Goal: Ask a question

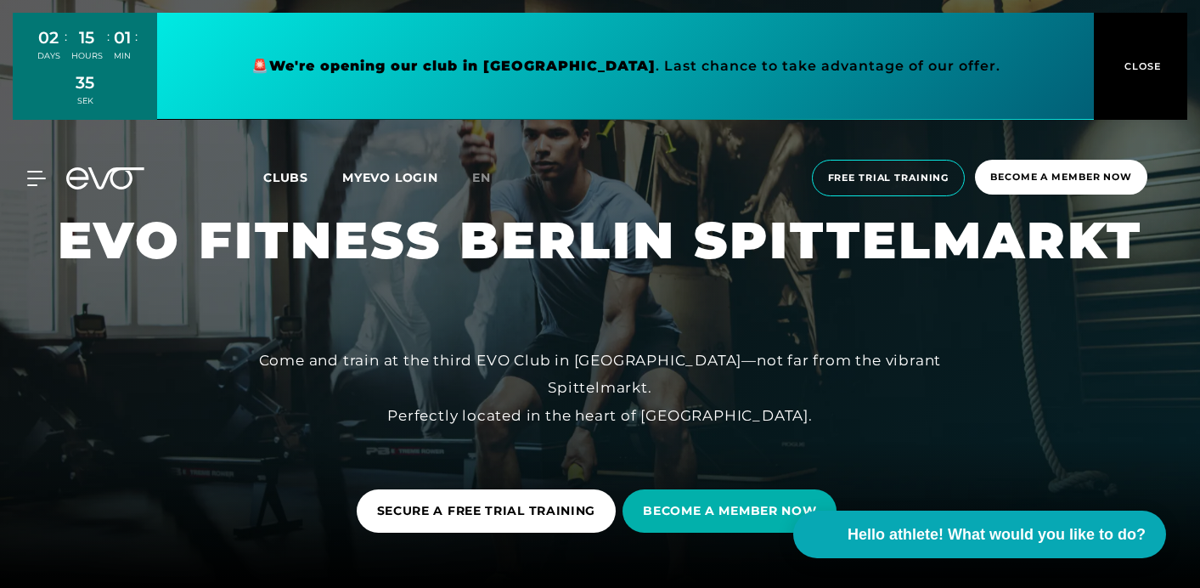
click at [1159, 48] on button "CLOSE" at bounding box center [1140, 66] width 93 height 107
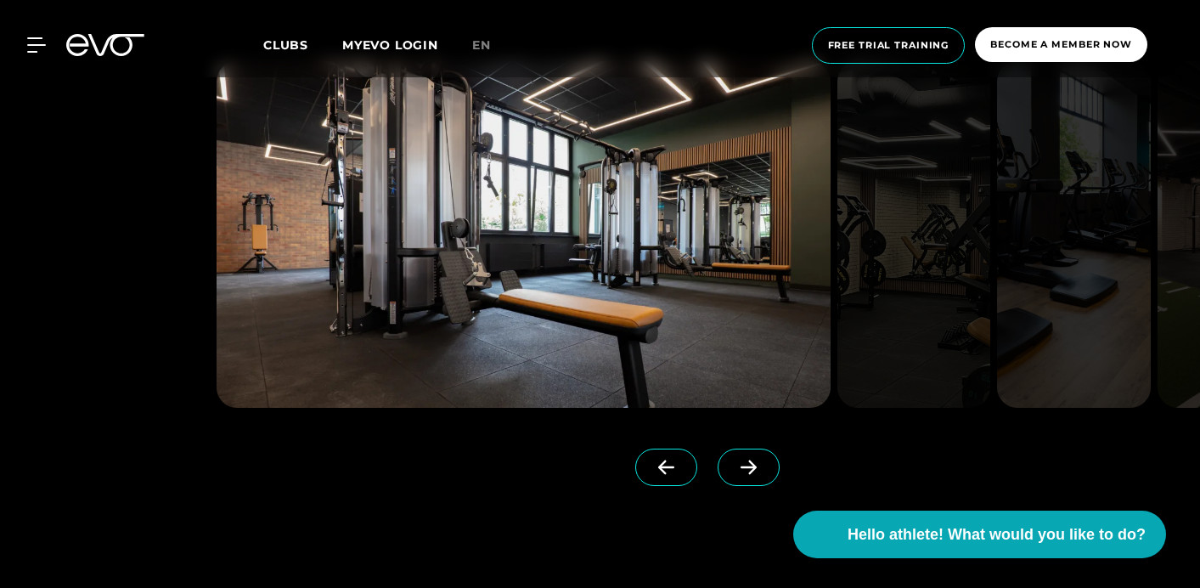
scroll to position [3711, 0]
click at [732, 469] on span at bounding box center [749, 466] width 62 height 37
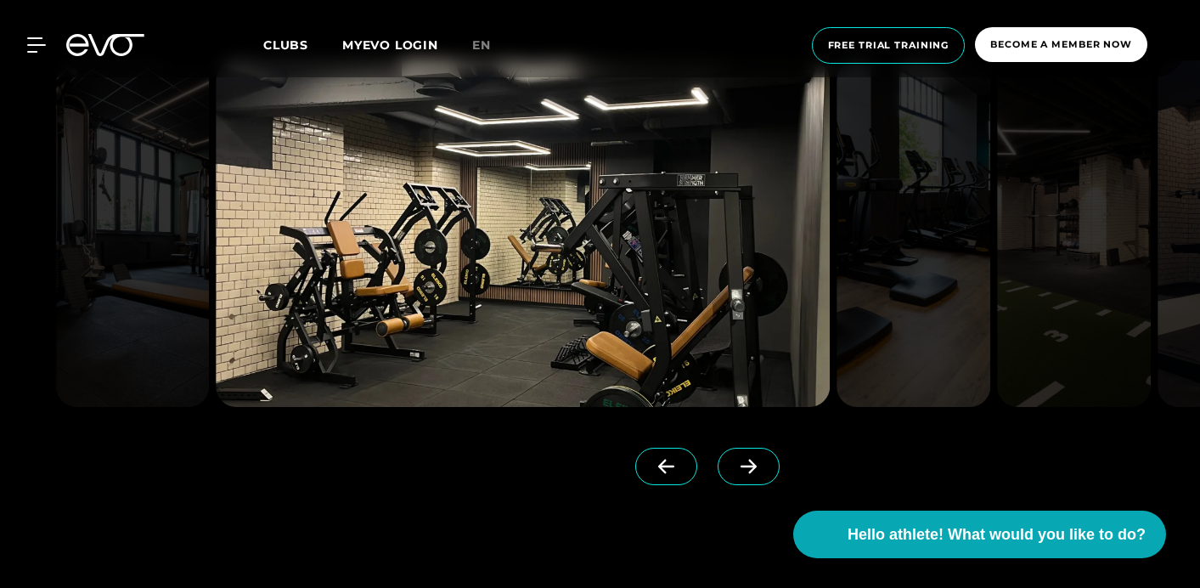
click at [732, 469] on span at bounding box center [749, 466] width 62 height 37
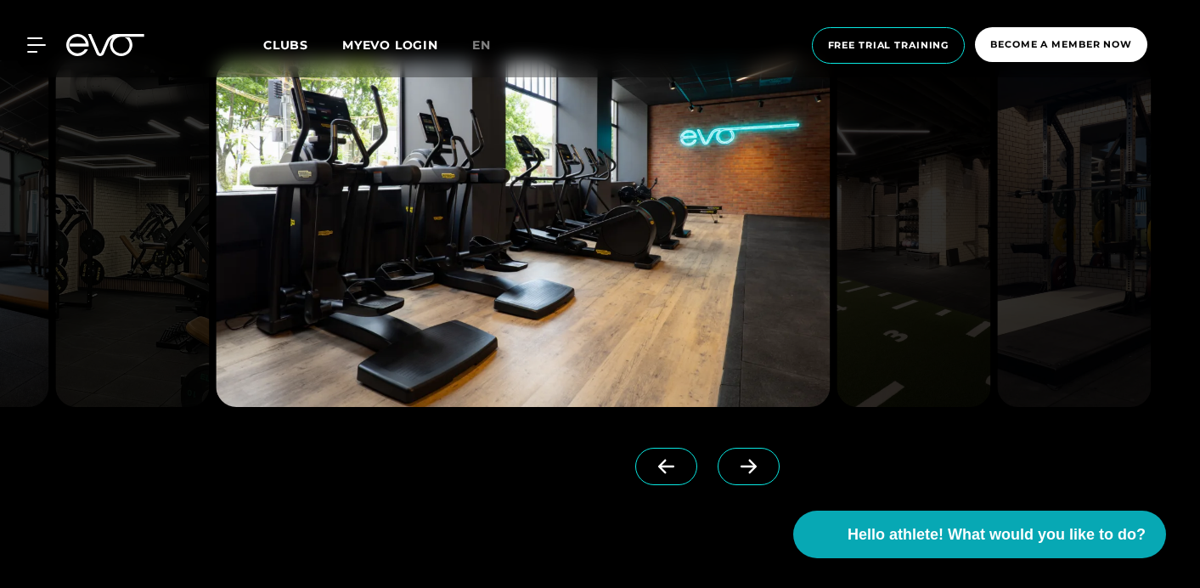
click at [732, 469] on span at bounding box center [749, 466] width 62 height 37
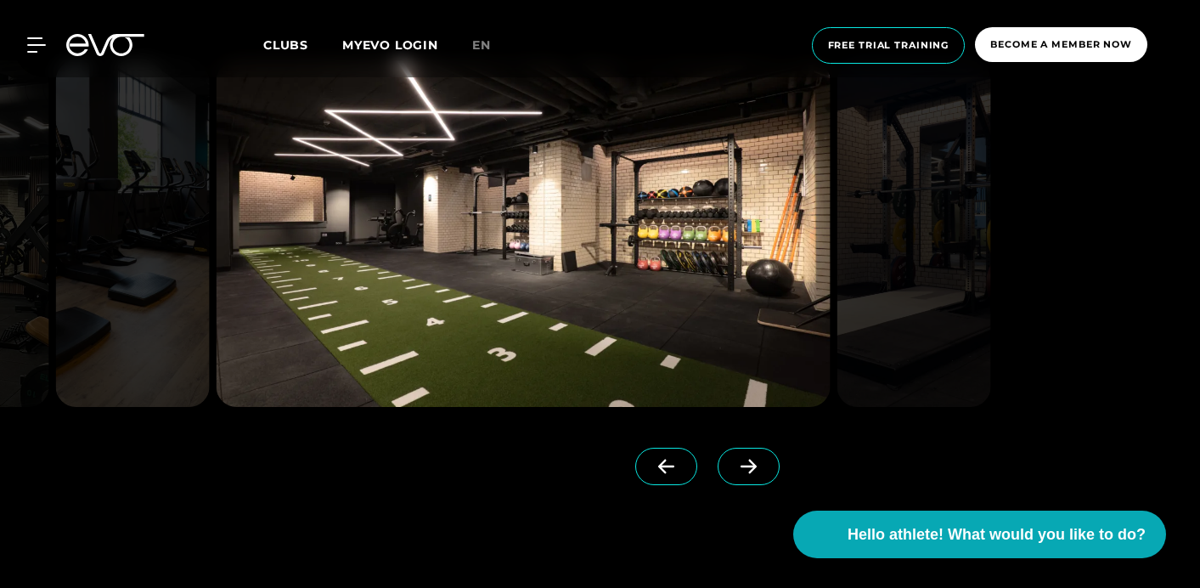
click at [732, 469] on span at bounding box center [749, 466] width 62 height 37
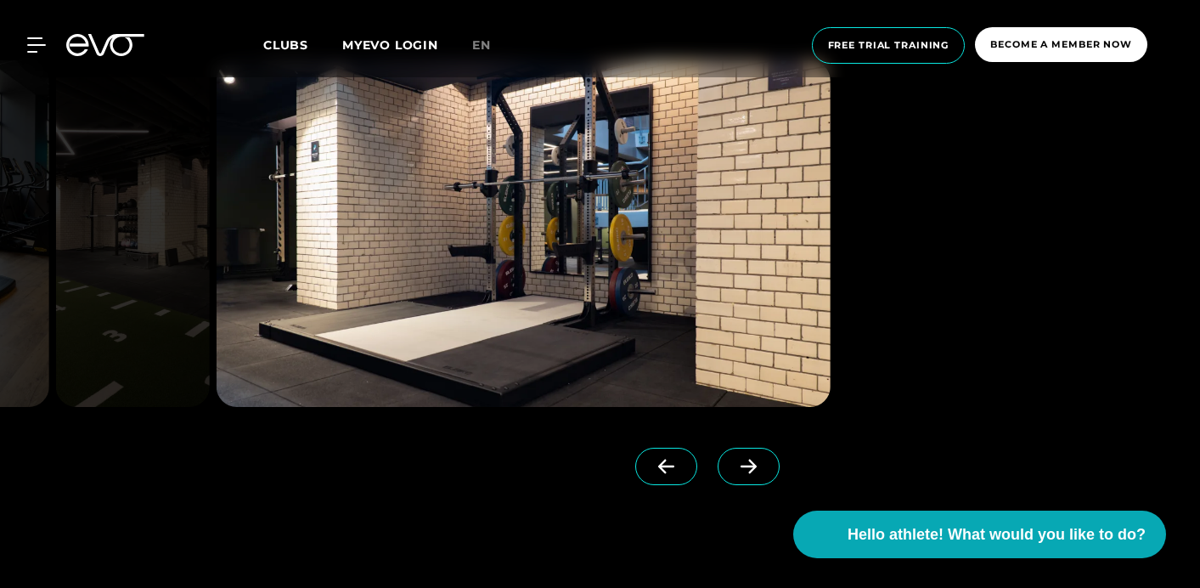
click at [732, 469] on span at bounding box center [749, 466] width 62 height 37
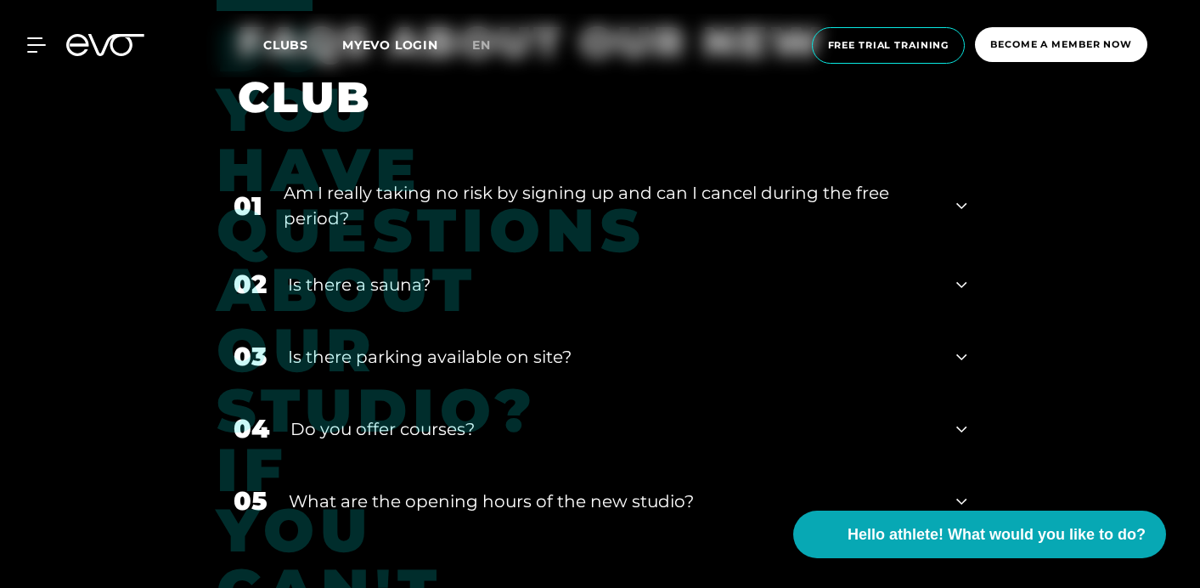
scroll to position [5987, 0]
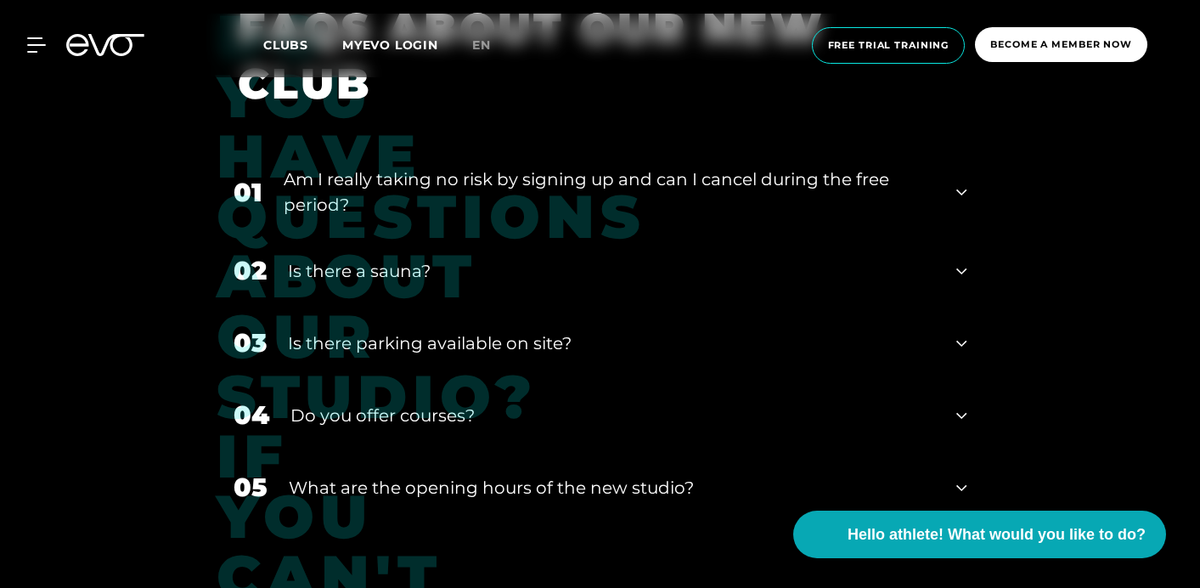
click at [341, 270] on font "Is there a sauna?" at bounding box center [359, 271] width 143 height 20
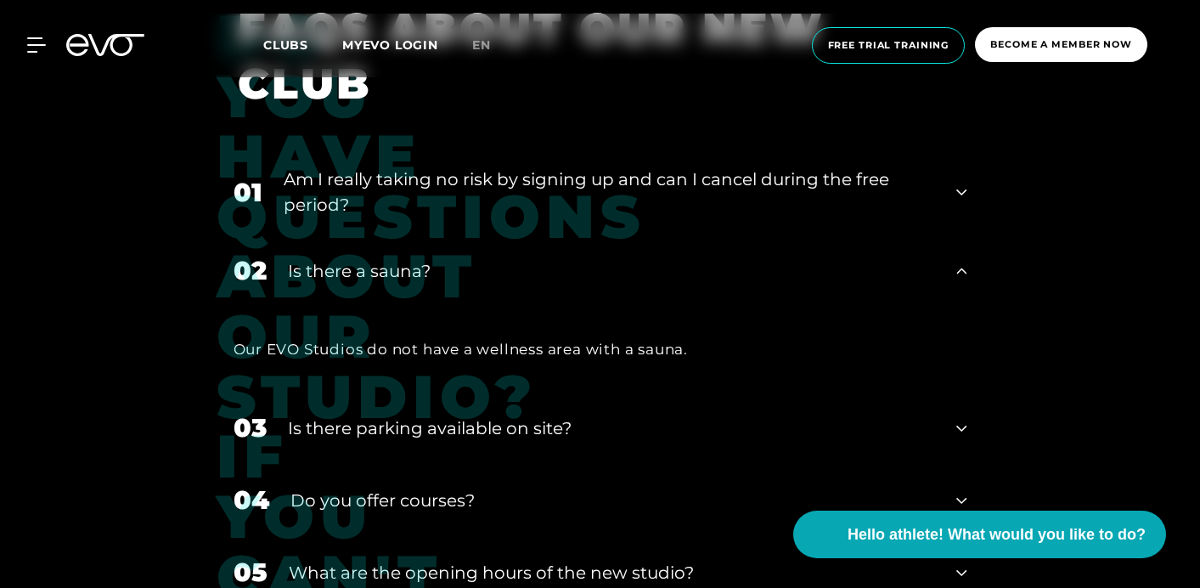
click at [341, 270] on font "Is there a sauna?" at bounding box center [359, 271] width 143 height 20
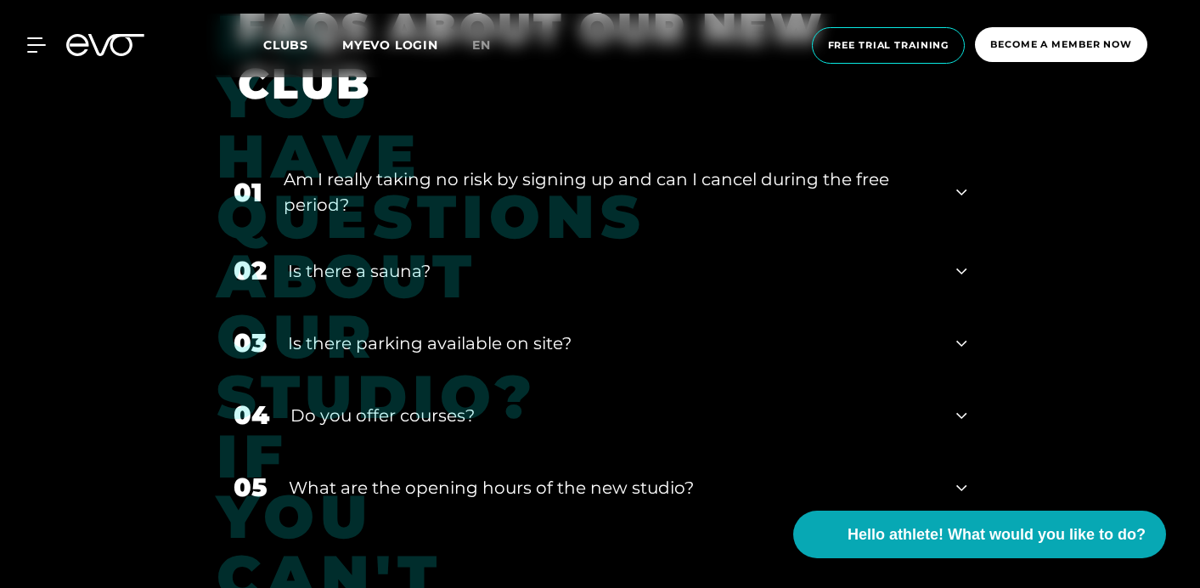
click at [359, 405] on font "Do you offer courses?" at bounding box center [383, 415] width 184 height 20
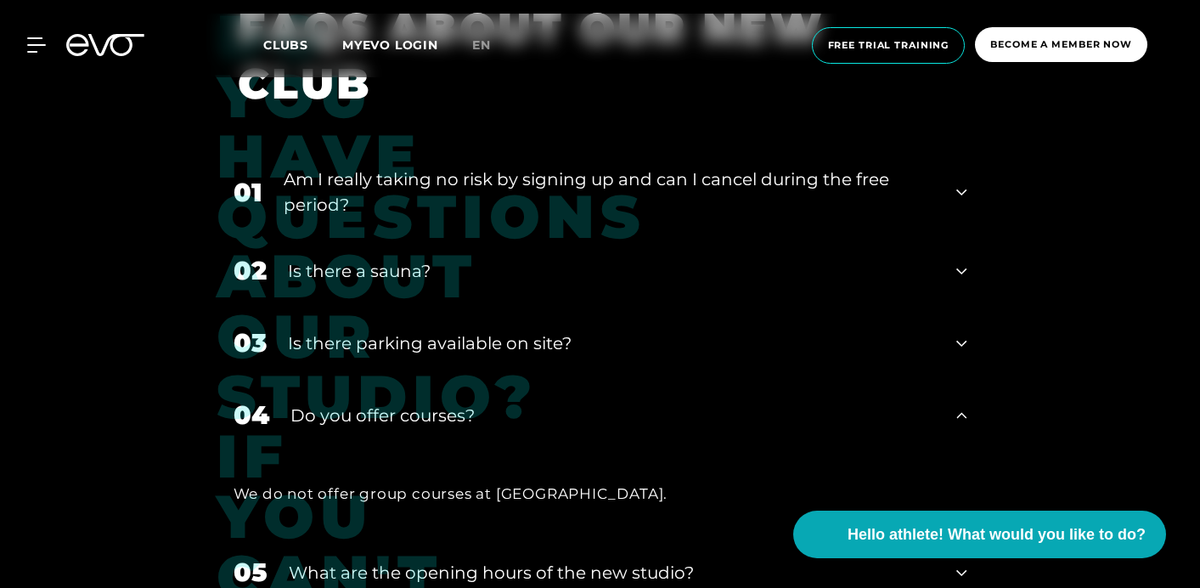
click at [359, 405] on font "Do you offer courses?" at bounding box center [383, 415] width 184 height 20
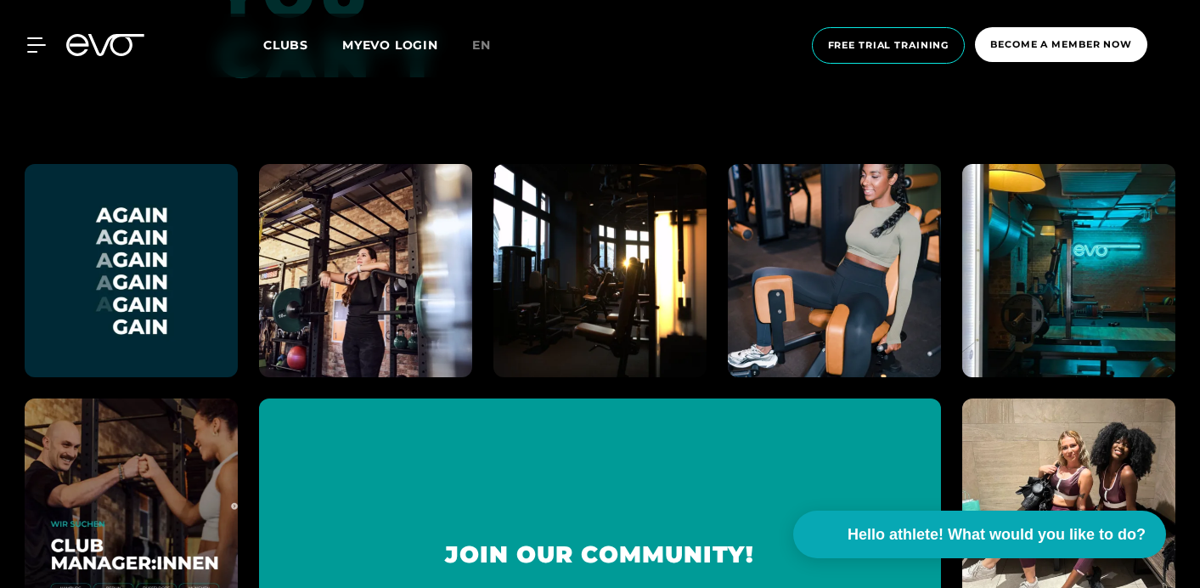
scroll to position [6555, 0]
